Goal: Information Seeking & Learning: Learn about a topic

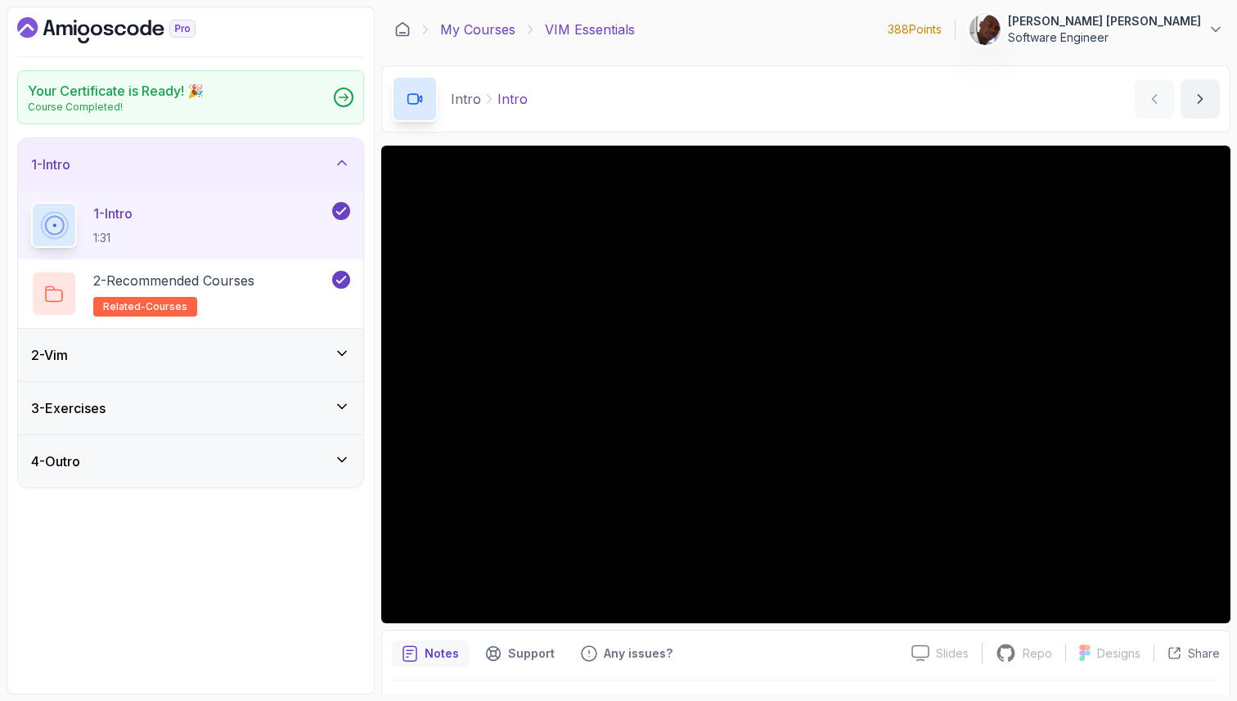
click at [457, 34] on link "My Courses" at bounding box center [477, 30] width 75 height 20
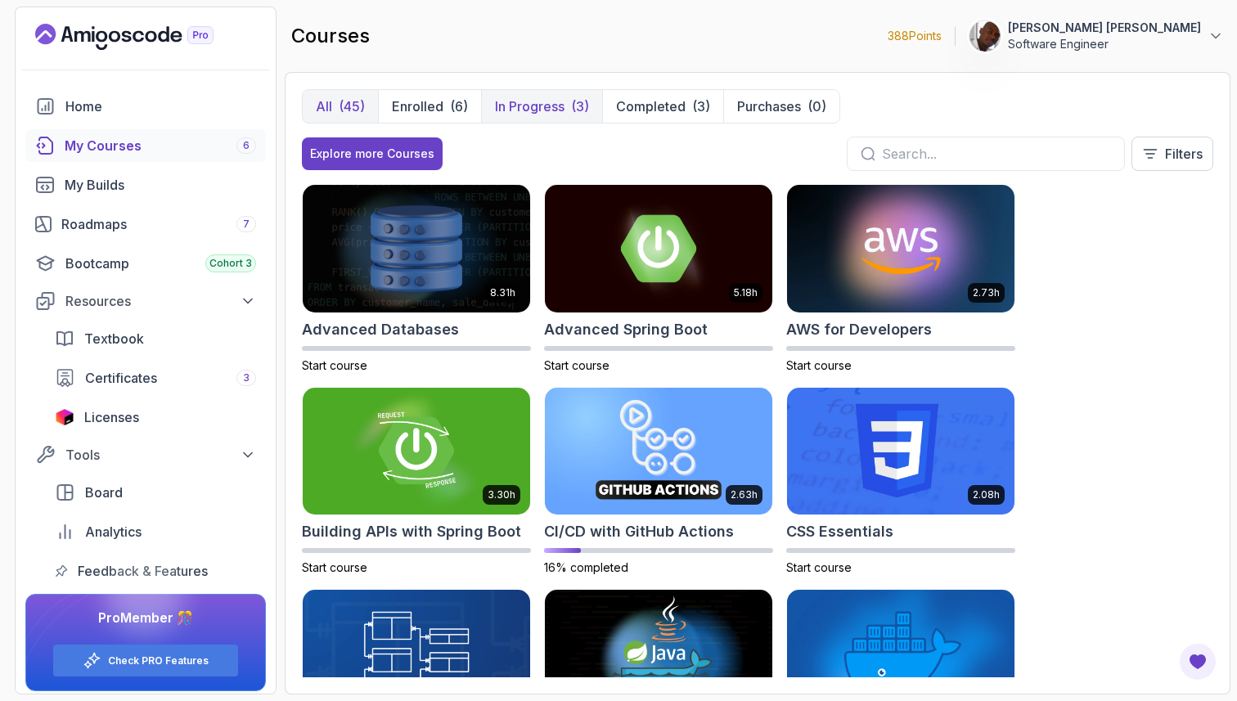
click at [525, 105] on p "In Progress" at bounding box center [530, 107] width 70 height 20
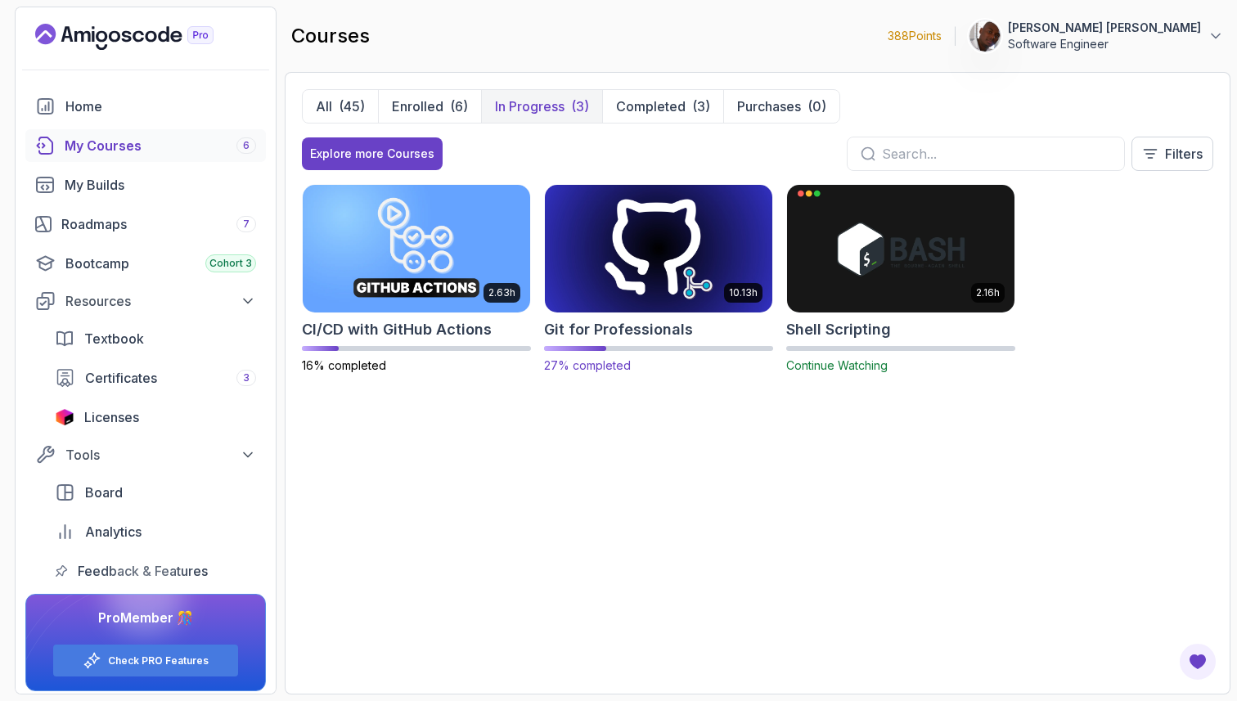
click at [604, 260] on img at bounding box center [658, 248] width 239 height 133
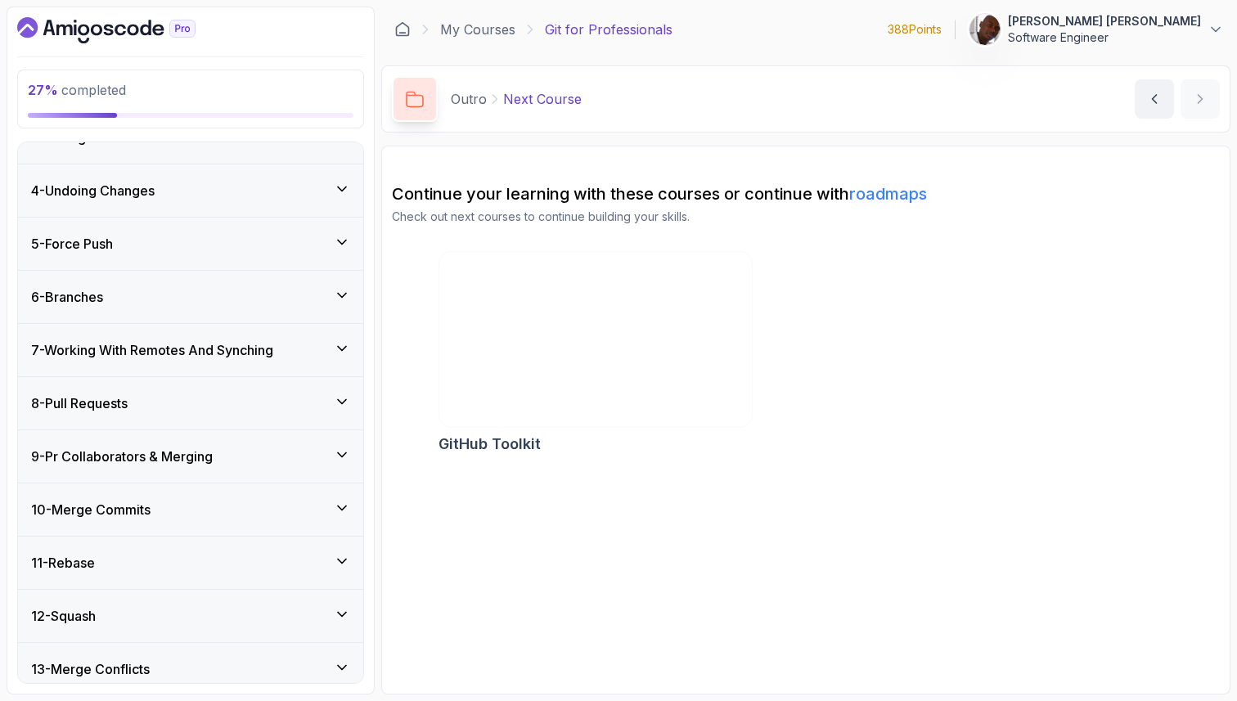
scroll to position [146, 0]
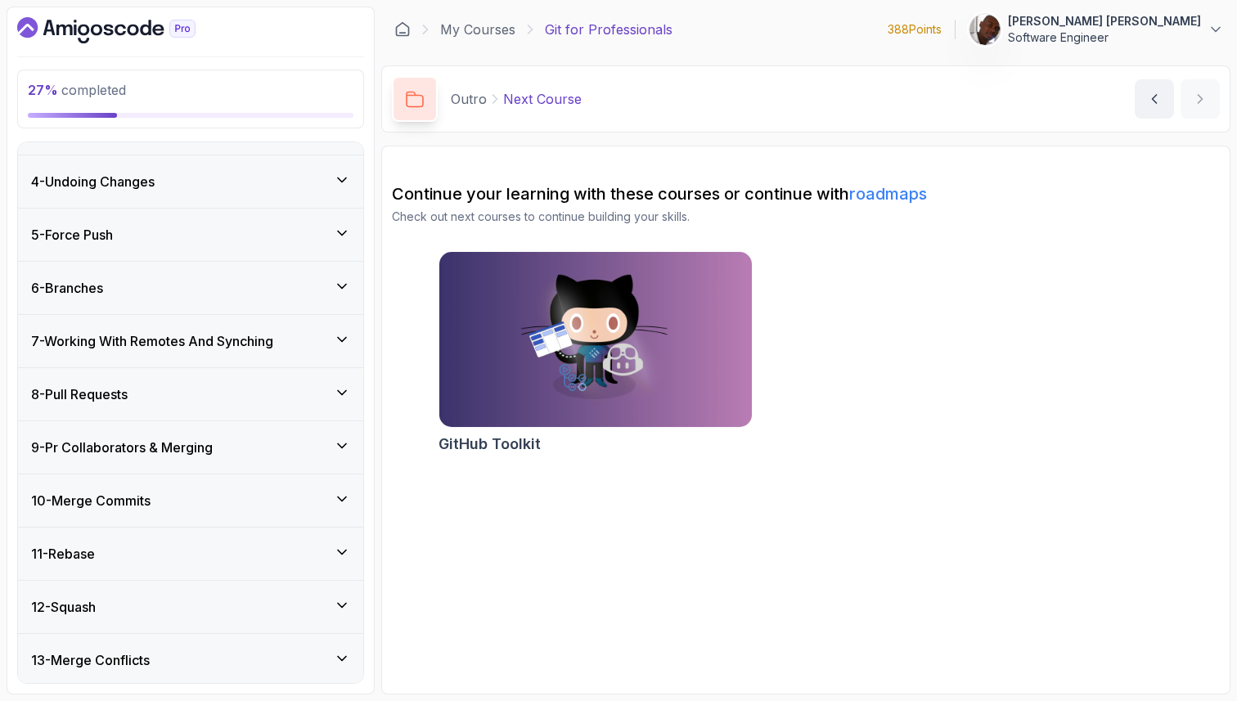
click at [205, 290] on div "6 - Branches" at bounding box center [190, 288] width 319 height 20
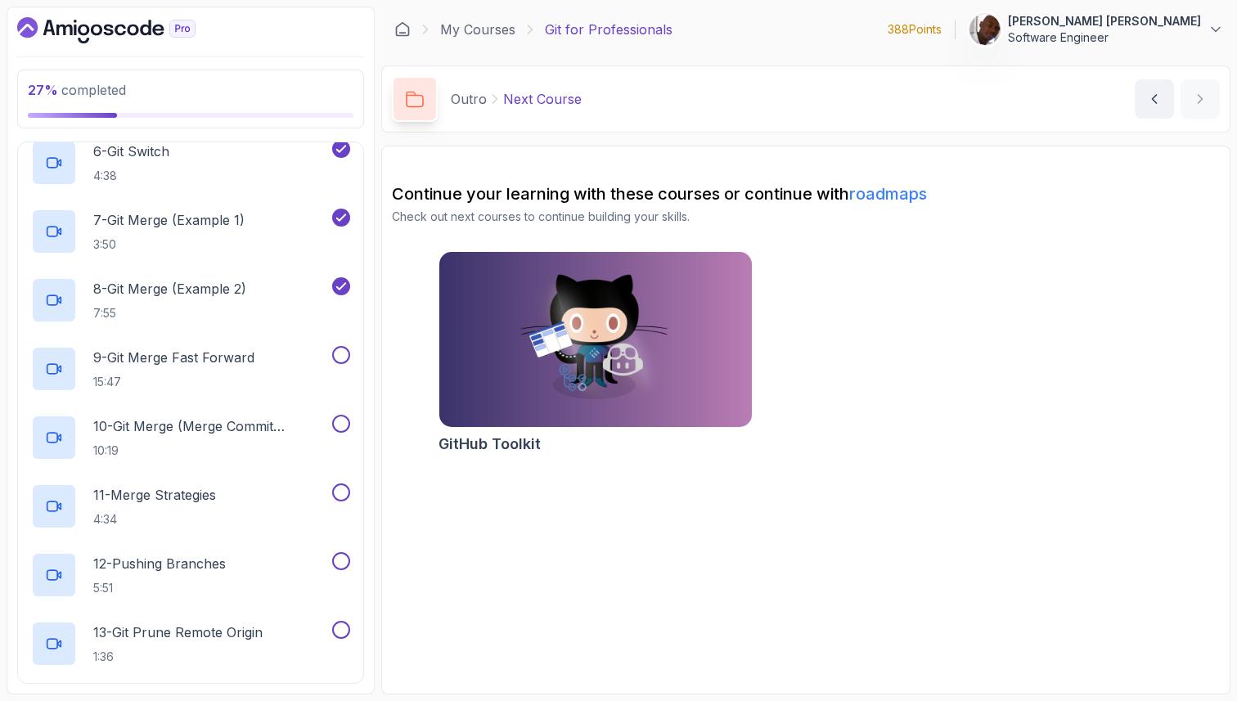
scroll to position [675, 0]
